Goal: Complete application form

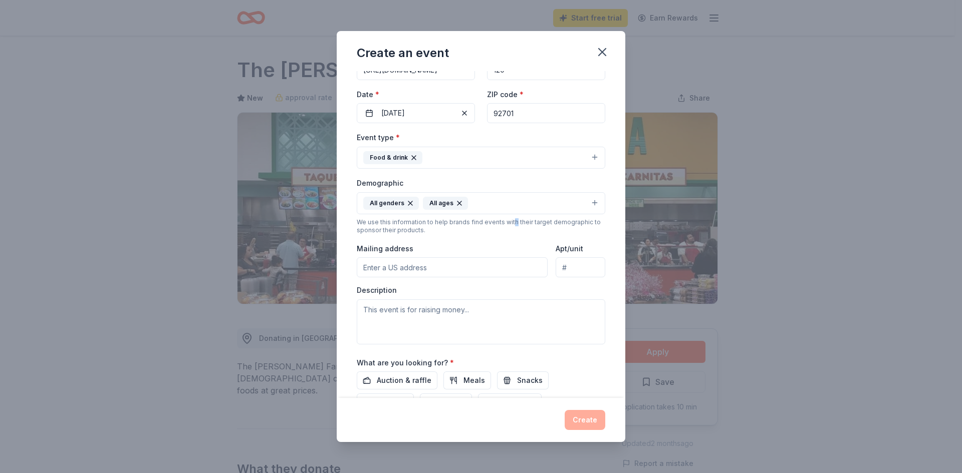
scroll to position [153, 0]
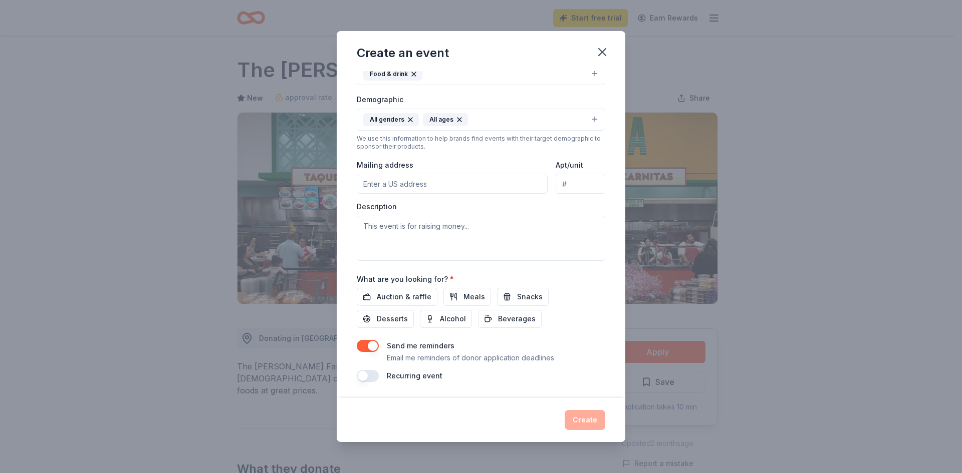
click at [323, 180] on input "Mailing address" at bounding box center [452, 184] width 191 height 20
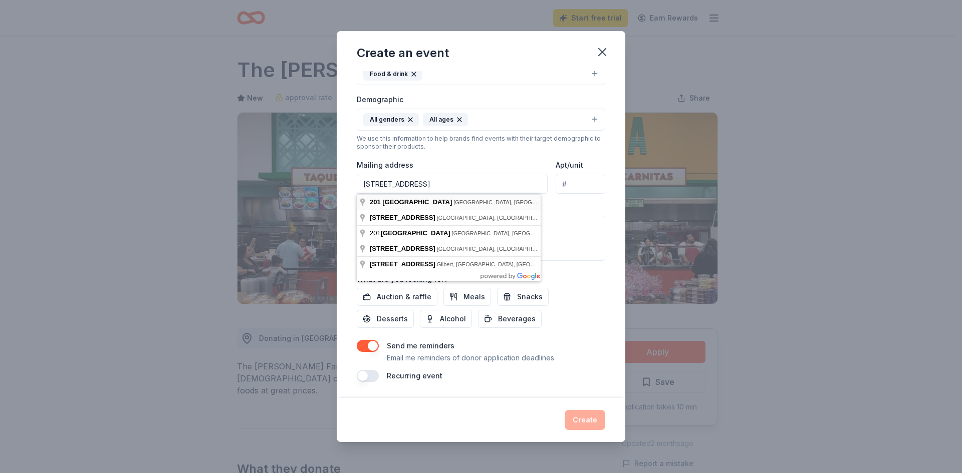
type input "[STREET_ADDRESS]"
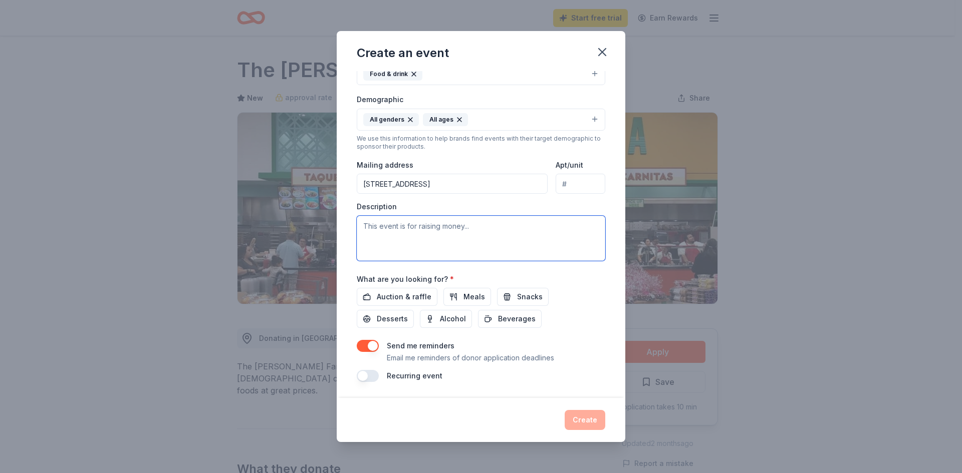
click at [323, 242] on textarea at bounding box center [481, 238] width 248 height 45
type textarea "This event is for new incoming families who are enrolled at our preschool. This…"
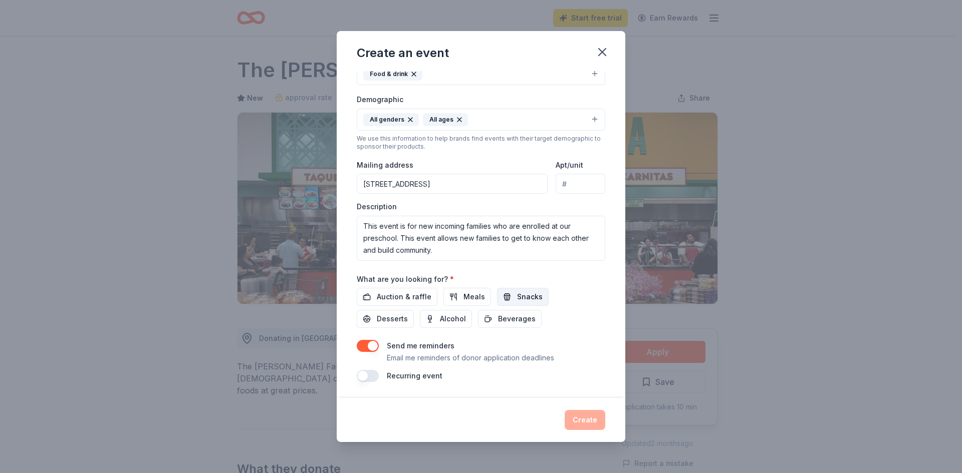
click at [323, 299] on button "Snacks" at bounding box center [523, 297] width 52 height 18
click at [323, 297] on span "Meals" at bounding box center [474, 297] width 22 height 12
click at [323, 317] on span "Desserts" at bounding box center [392, 319] width 31 height 12
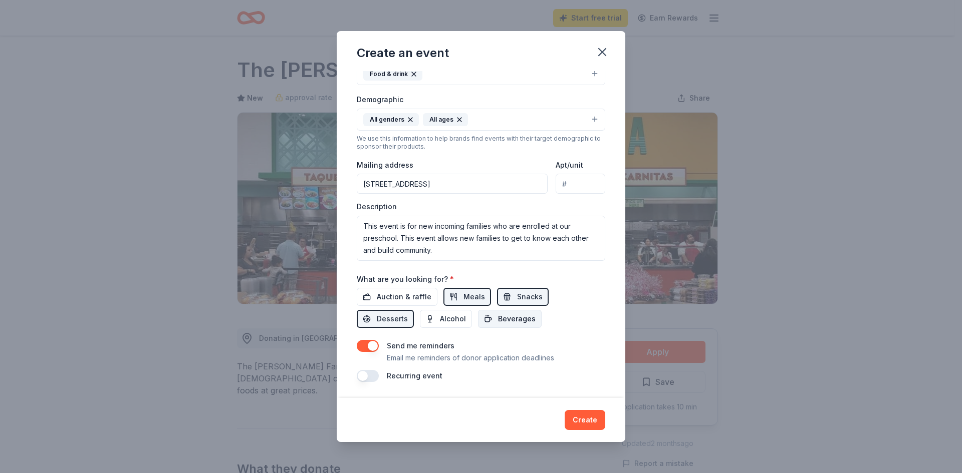
click at [323, 317] on button "Beverages" at bounding box center [510, 319] width 64 height 18
click at [323, 317] on button "button" at bounding box center [368, 376] width 22 height 12
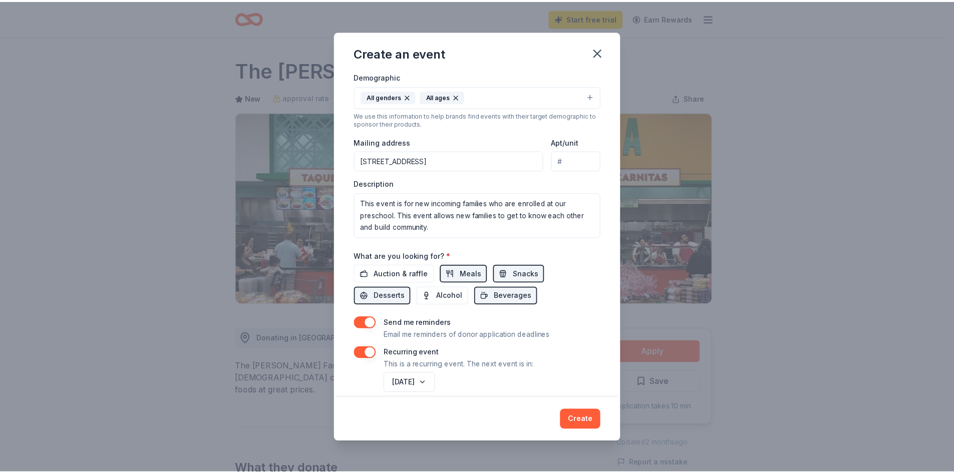
scroll to position [189, 0]
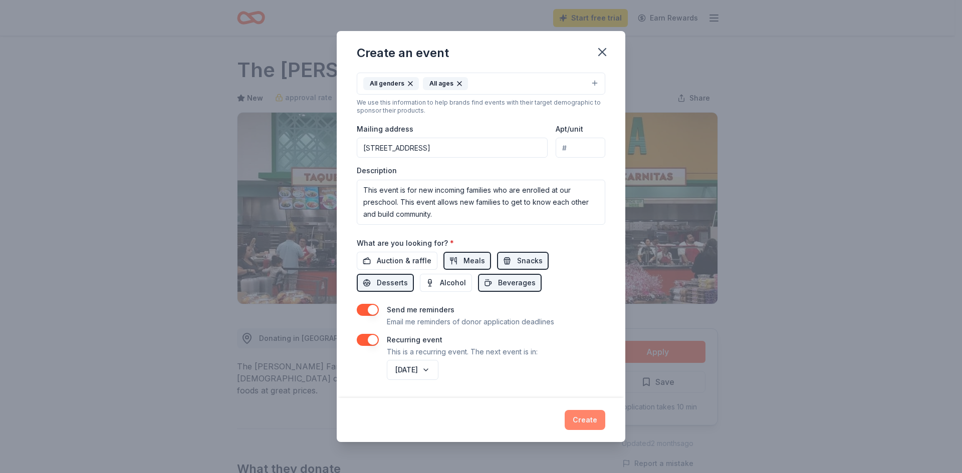
click at [323, 317] on button "Create" at bounding box center [584, 420] width 41 height 20
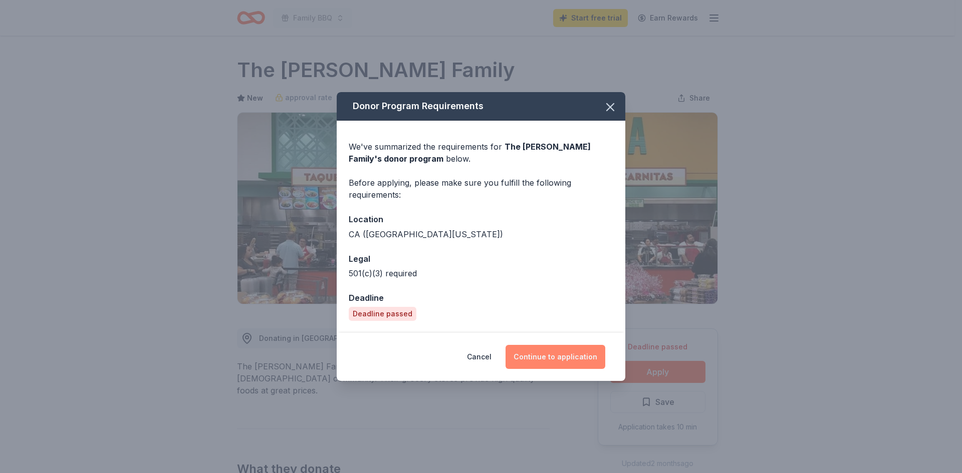
click at [323, 317] on button "Continue to application" at bounding box center [555, 357] width 100 height 24
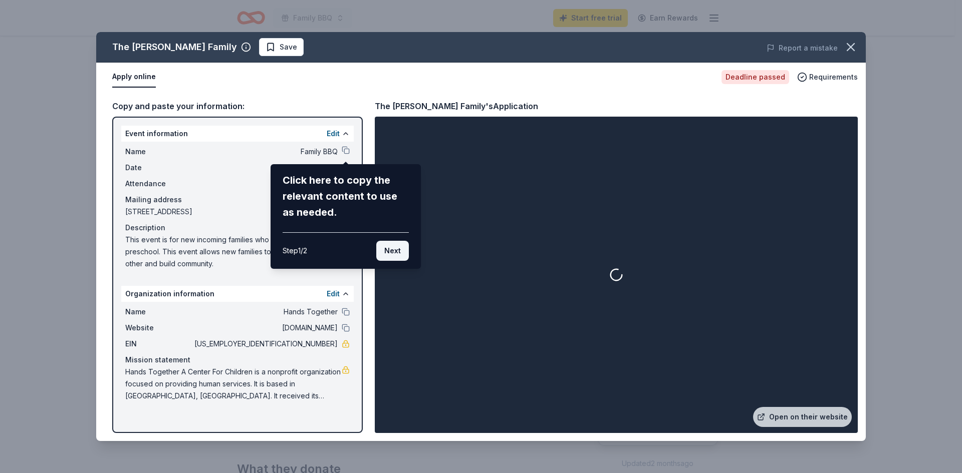
click at [323, 250] on button "Next" at bounding box center [392, 251] width 33 height 20
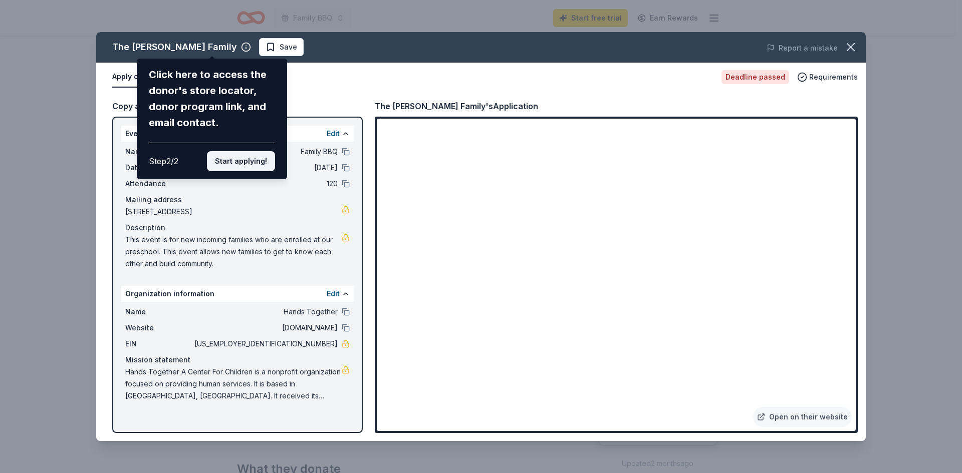
click at [256, 159] on button "Start applying!" at bounding box center [241, 161] width 68 height 20
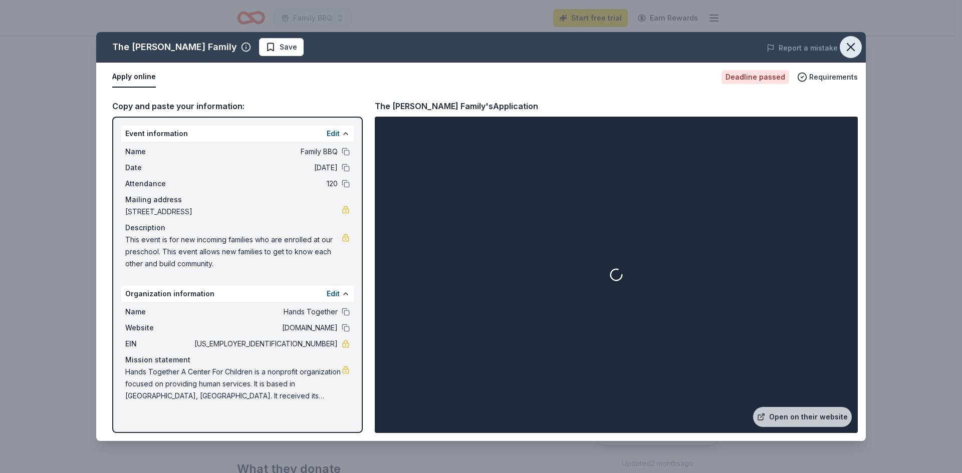
click at [323, 43] on icon "button" at bounding box center [850, 47] width 14 height 14
